Goal: Check status

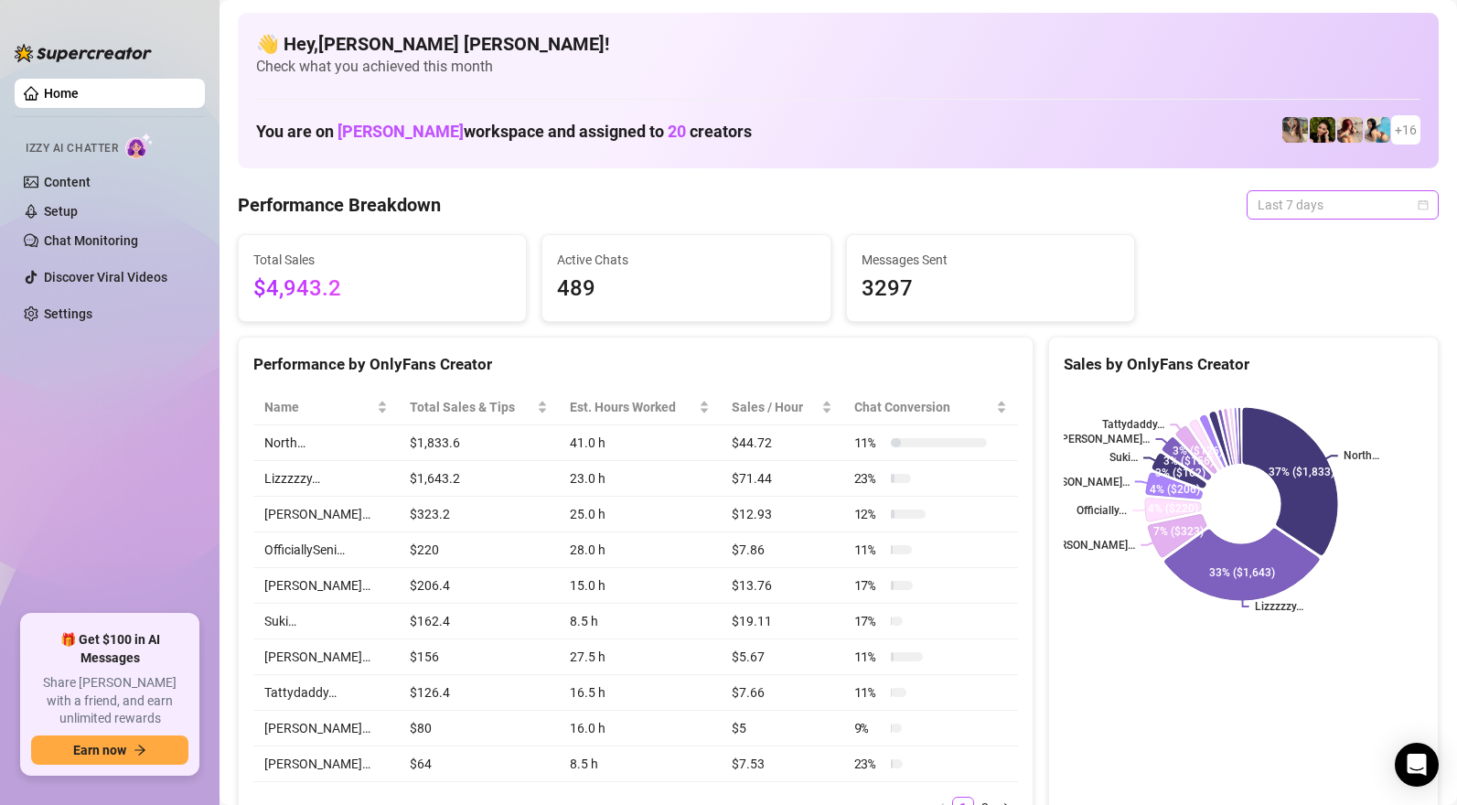
click at [1291, 208] on span "Last 7 days" at bounding box center [1342, 204] width 170 height 27
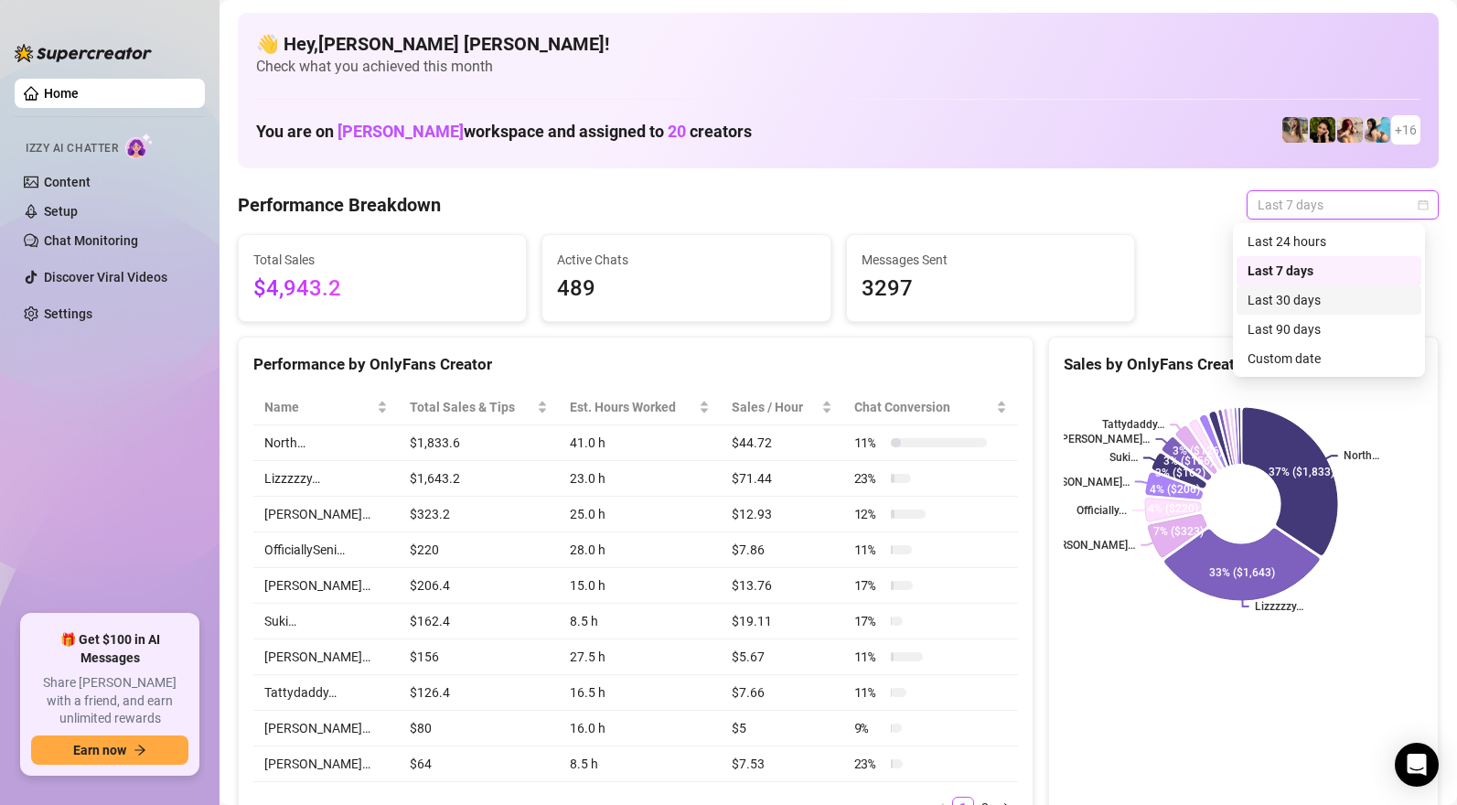
click at [1289, 294] on div "Last 30 days" at bounding box center [1328, 300] width 163 height 20
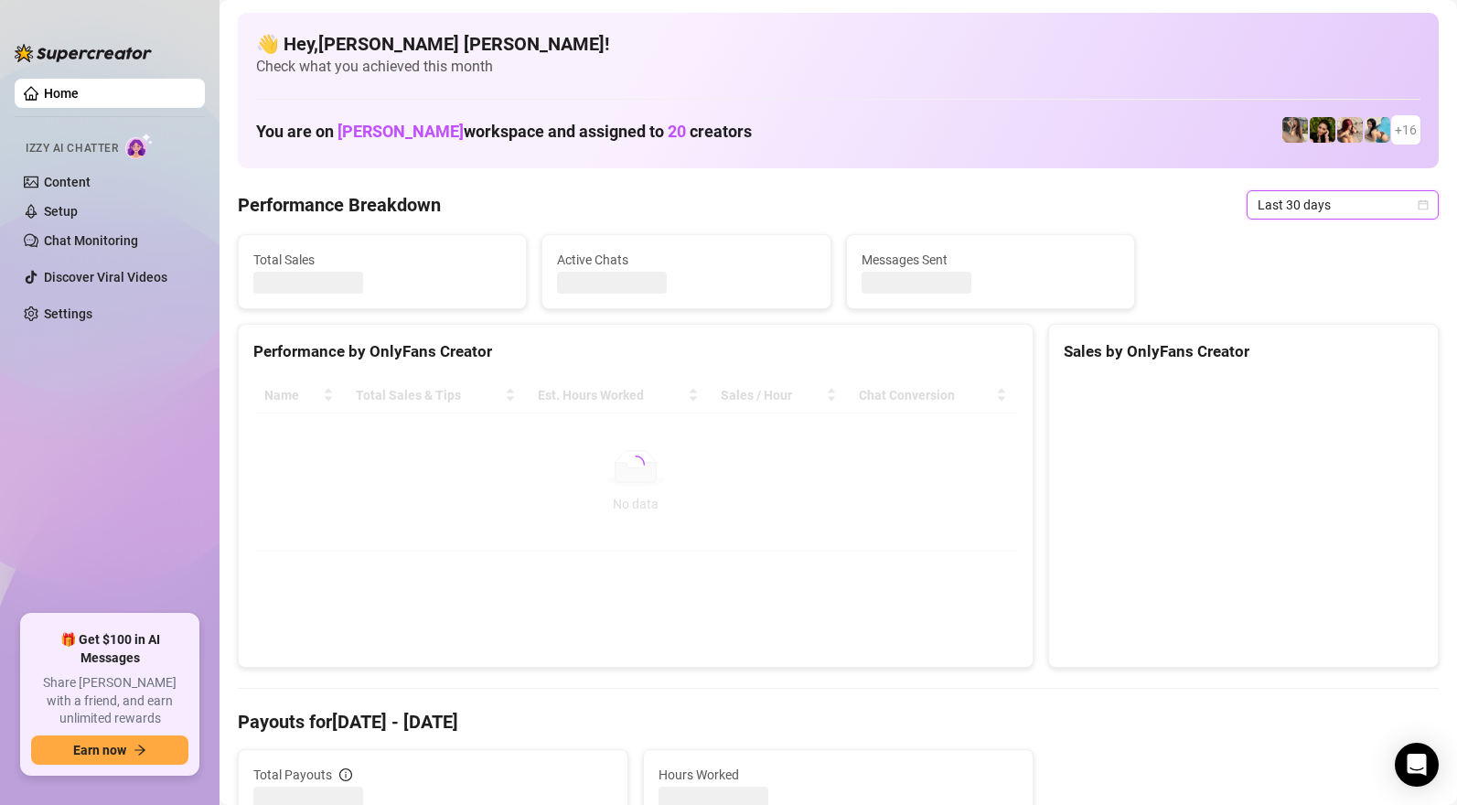
click at [1292, 203] on span "Last 30 days" at bounding box center [1342, 204] width 170 height 27
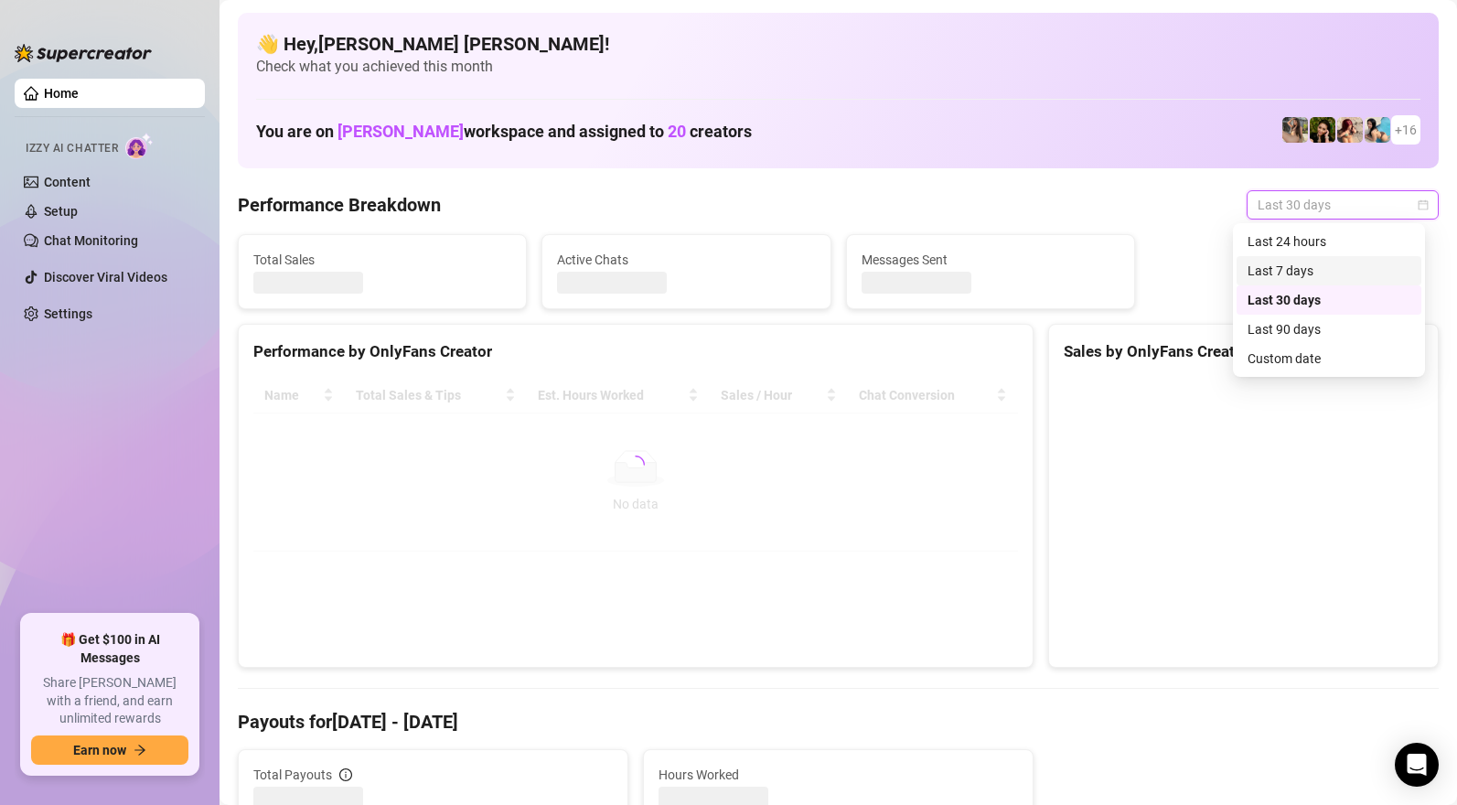
click at [1289, 264] on div "Last 7 days" at bounding box center [1328, 271] width 163 height 20
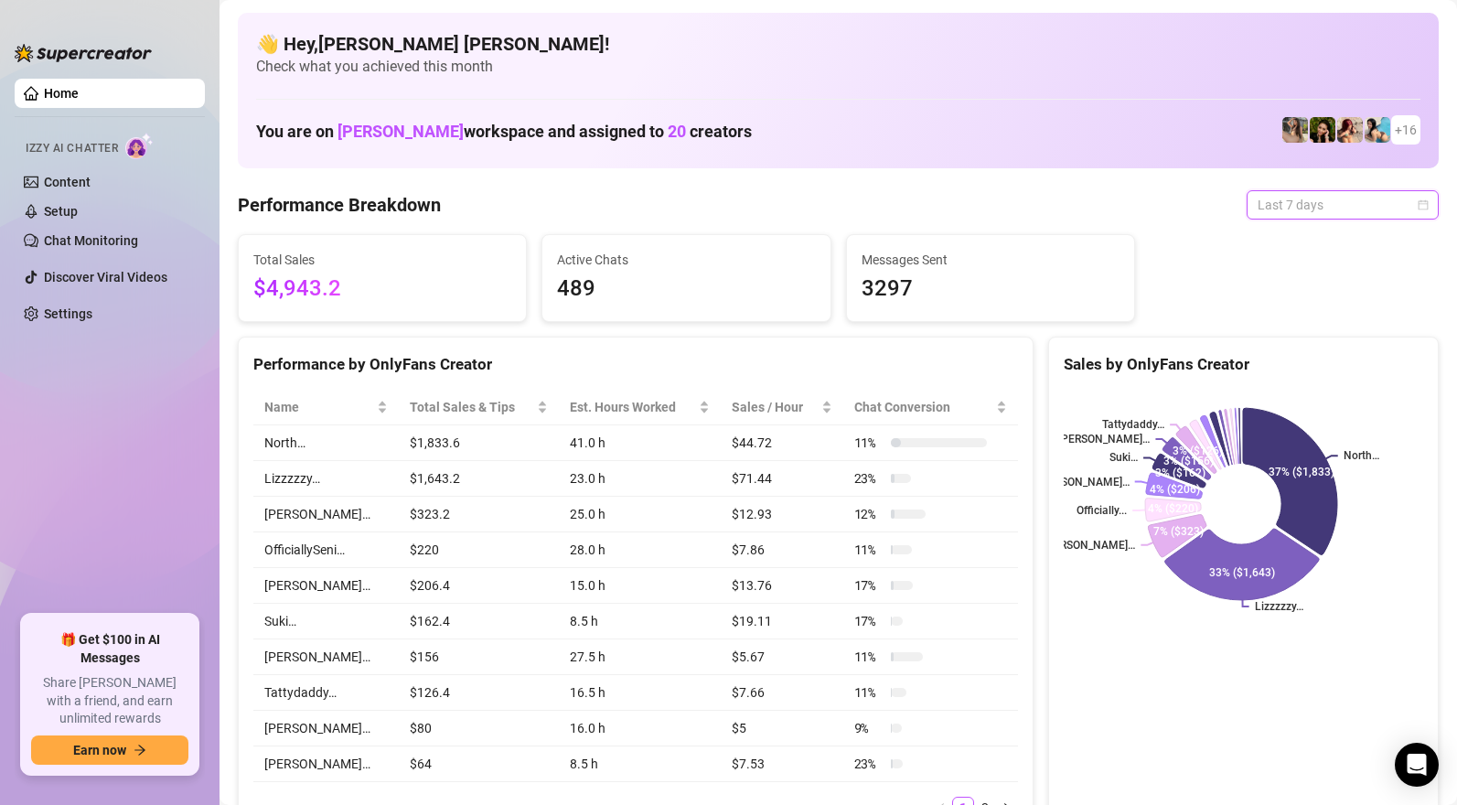
click at [1326, 202] on span "Last 7 days" at bounding box center [1342, 204] width 170 height 27
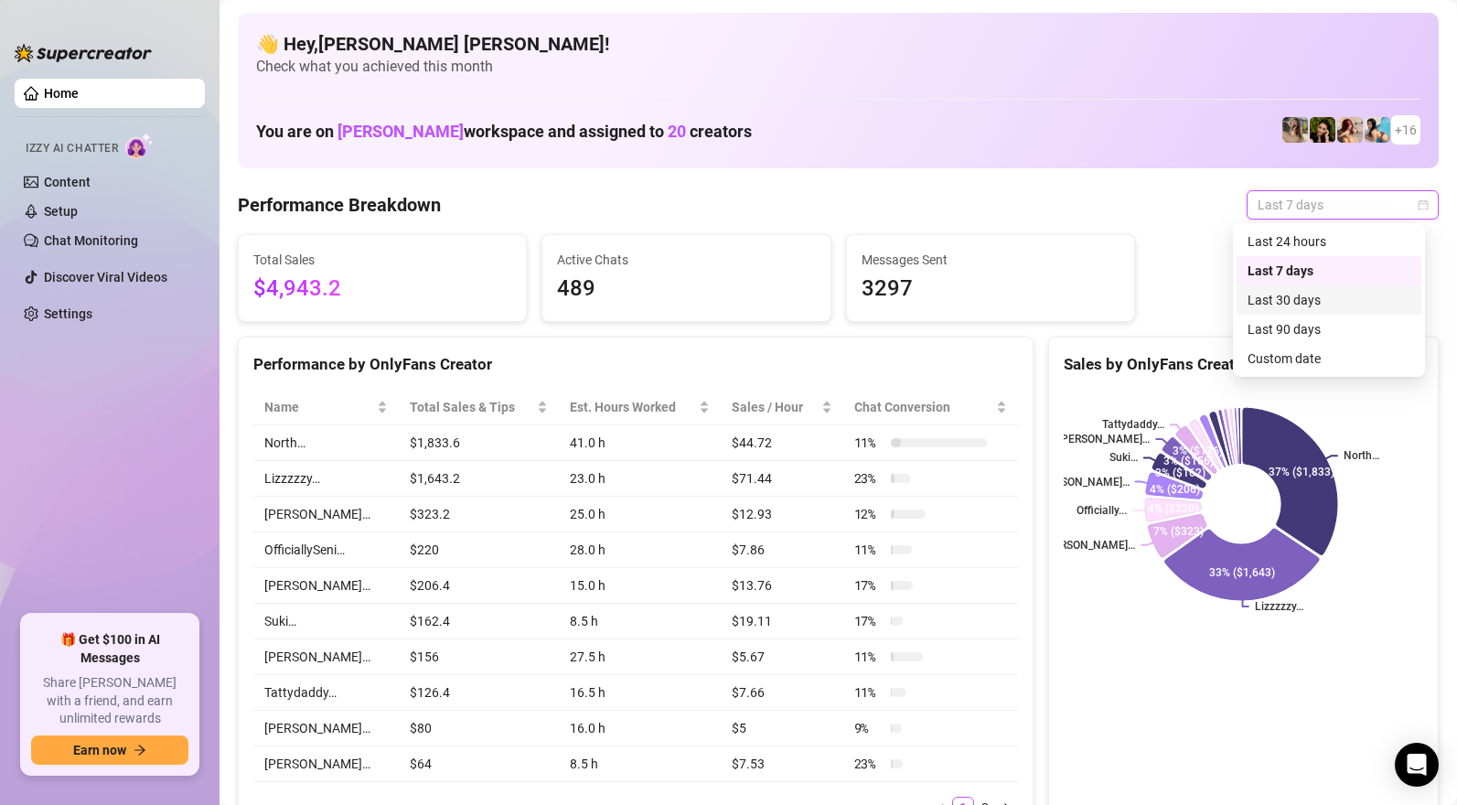
click at [1305, 299] on div "Last 30 days" at bounding box center [1328, 300] width 163 height 20
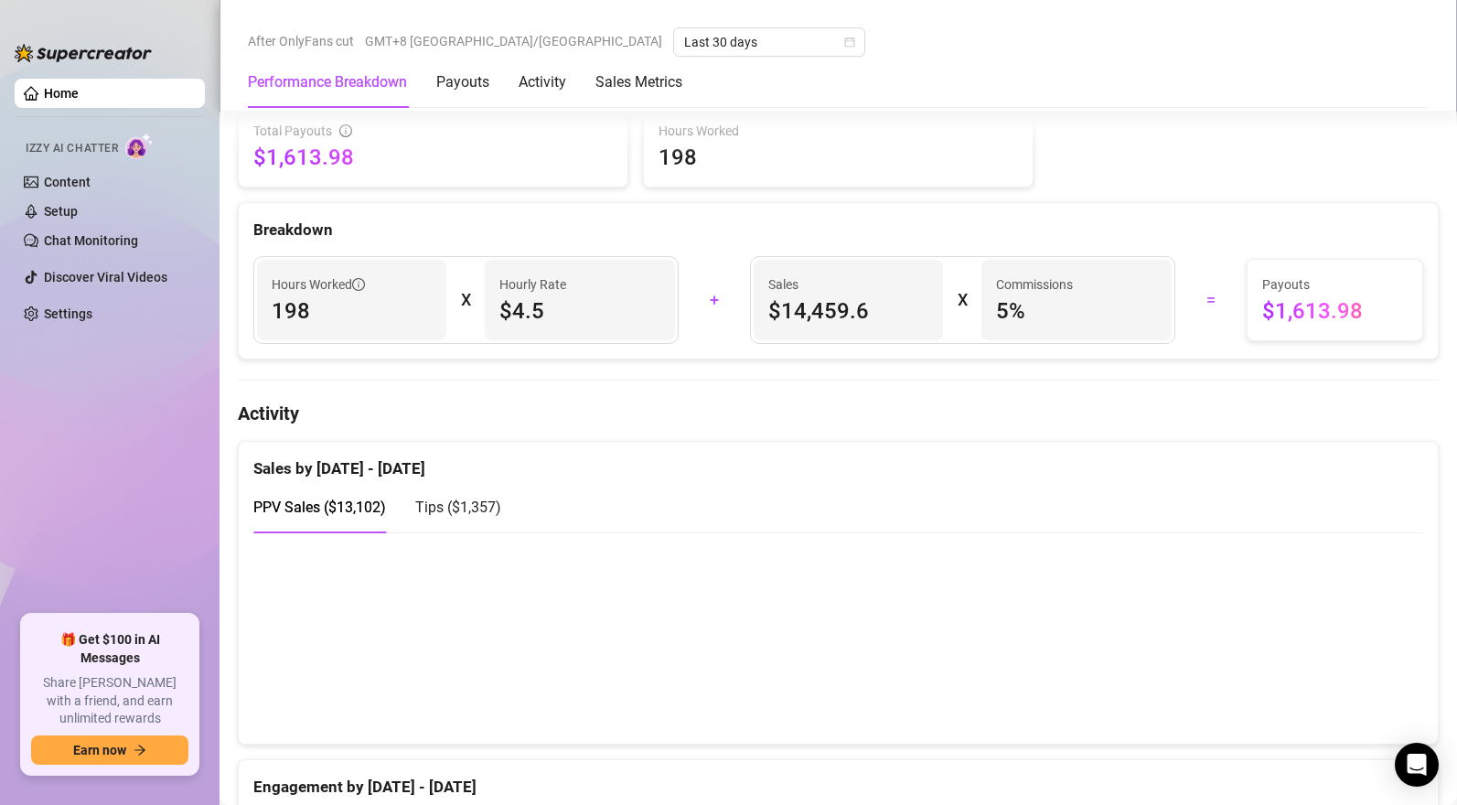
scroll to position [1000, 0]
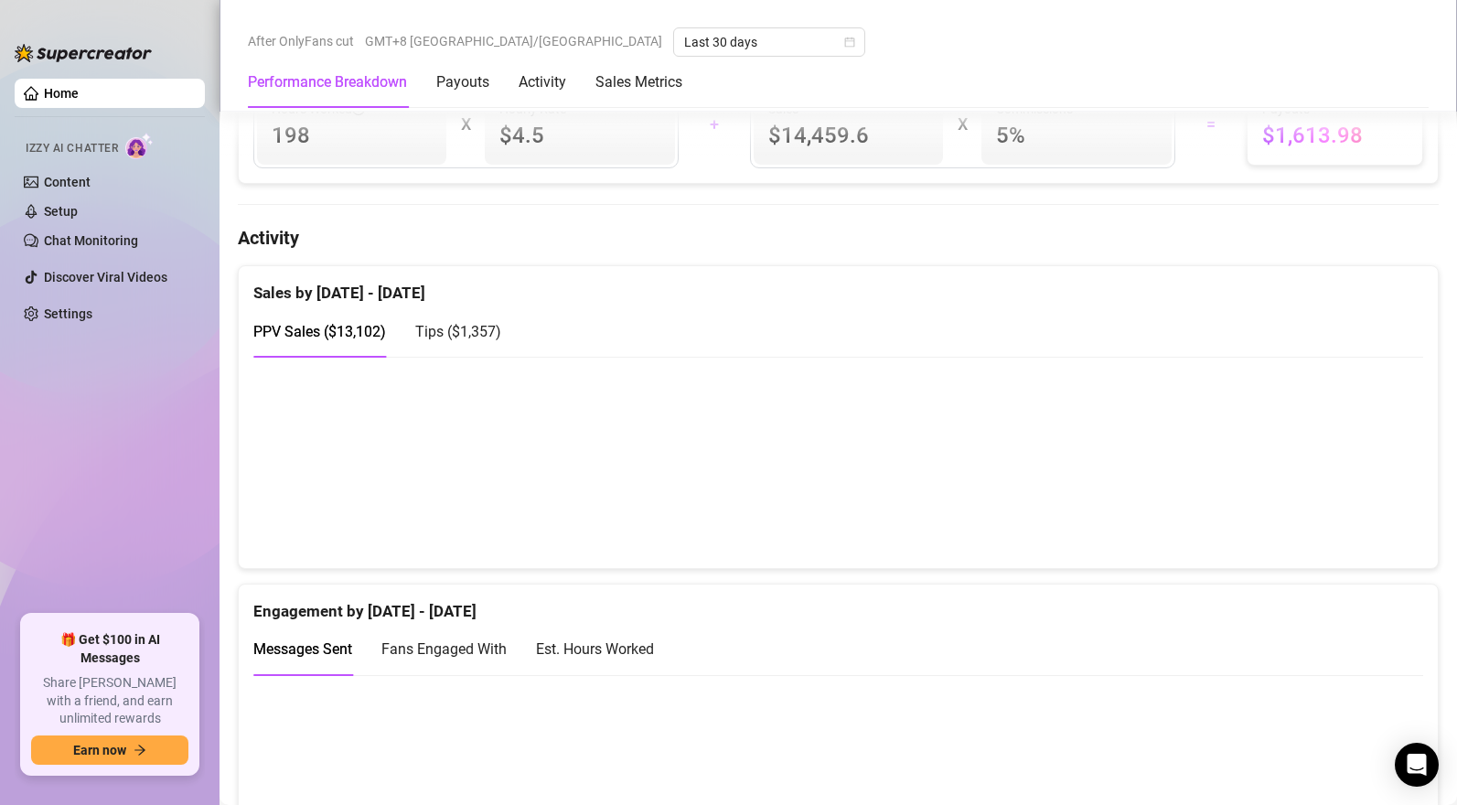
click at [453, 340] on span "Tips ( $1,357 )" at bounding box center [458, 331] width 86 height 17
click at [322, 334] on span "PPV Sales ( $13,102 )" at bounding box center [319, 331] width 133 height 17
drag, startPoint x: 444, startPoint y: 328, endPoint x: 1079, endPoint y: 490, distance: 655.0
click at [445, 329] on span "Tips ( $1,357 )" at bounding box center [458, 331] width 86 height 17
